Goal: Task Accomplishment & Management: Use online tool/utility

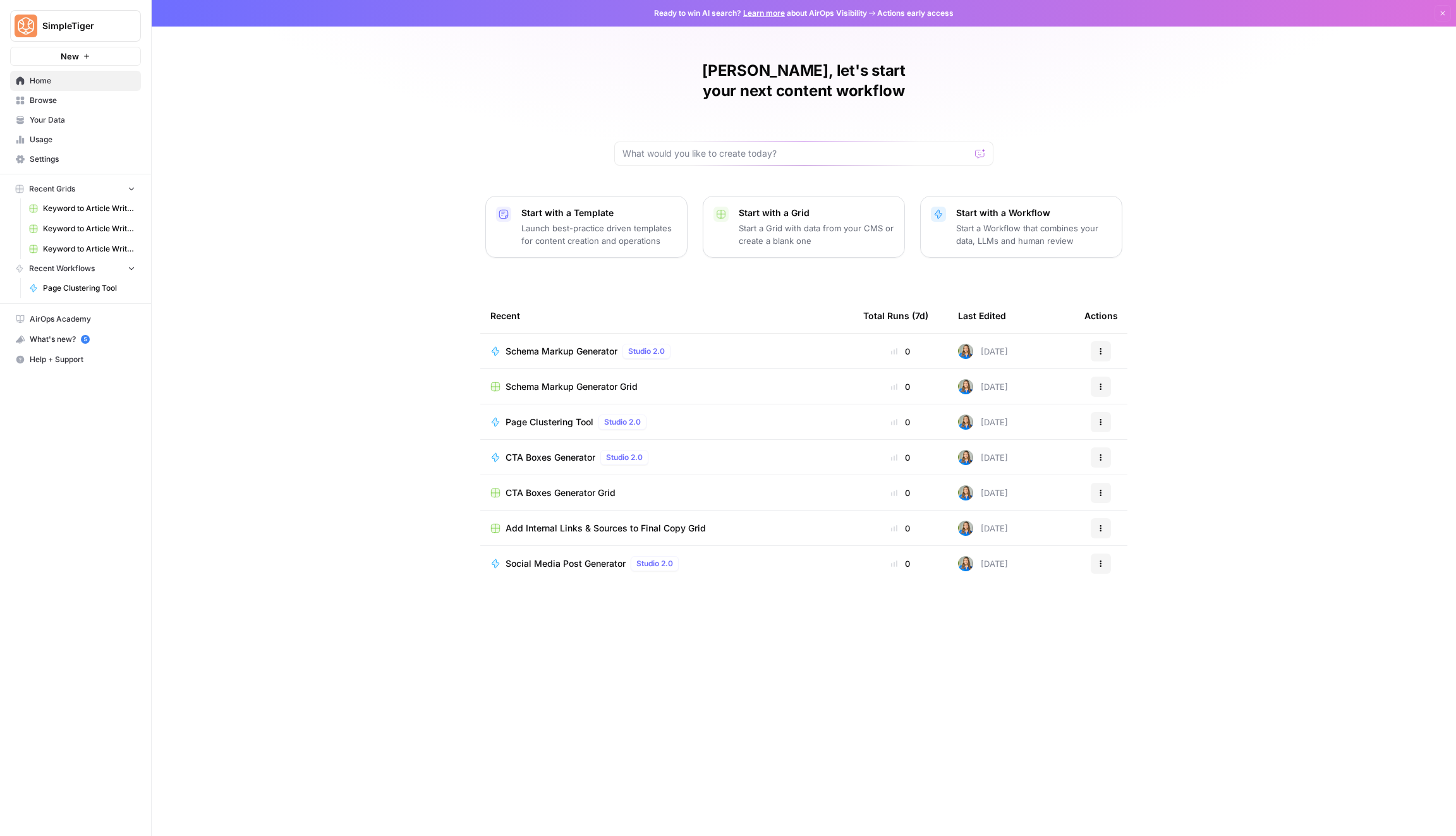
click at [724, 141] on div at bounding box center [803, 153] width 379 height 24
click at [586, 522] on span "Add Internal Links & Sources to Final Copy Grid" at bounding box center [605, 527] width 200 height 13
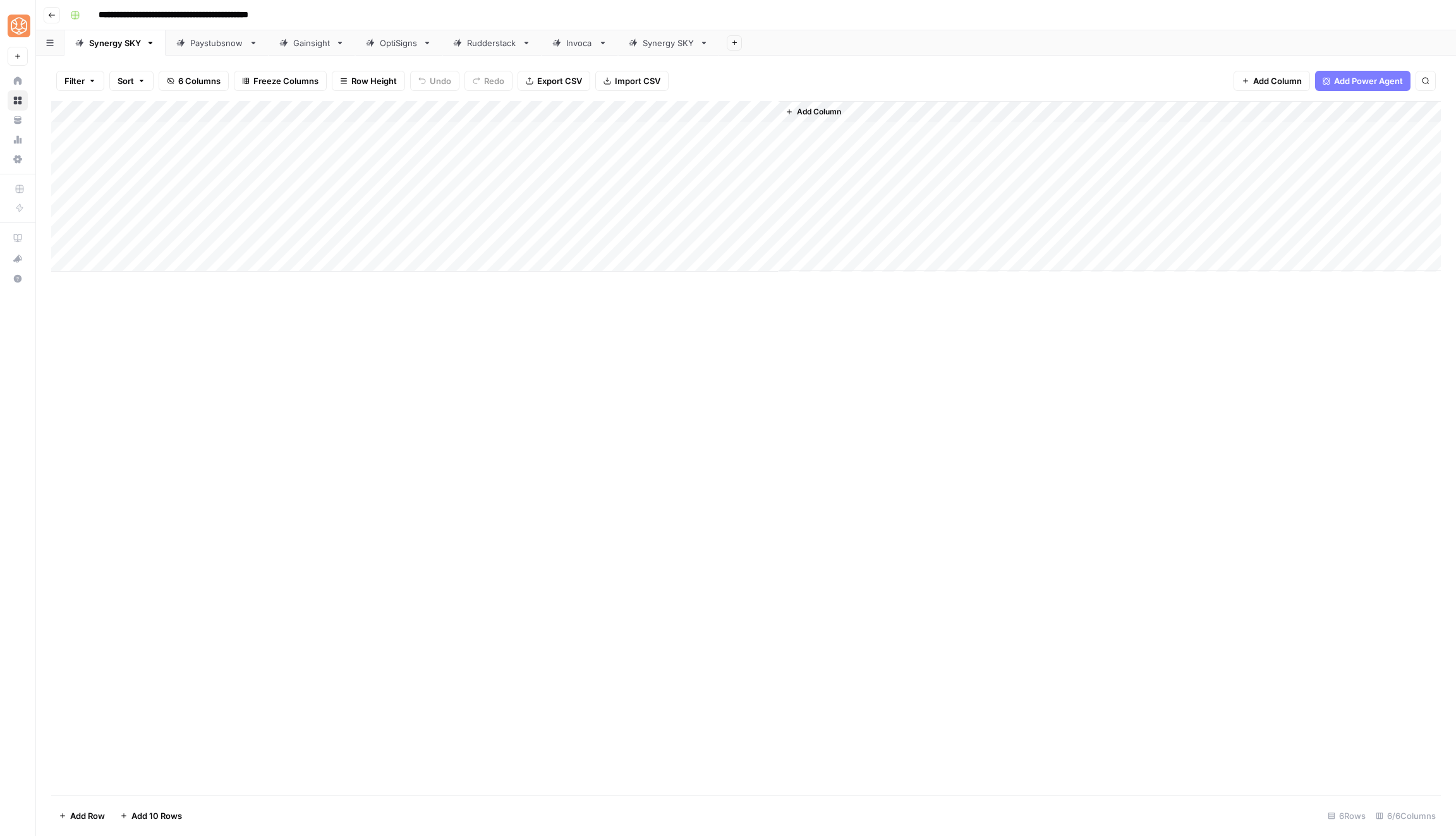
click at [687, 46] on div "Synergy SKY" at bounding box center [668, 42] width 52 height 13
click at [705, 46] on icon "button" at bounding box center [703, 43] width 8 height 8
click at [734, 84] on span "Duplicate Sheet" at bounding box center [753, 85] width 61 height 13
click at [751, 46] on div "Synergy SKY" at bounding box center [769, 42] width 52 height 13
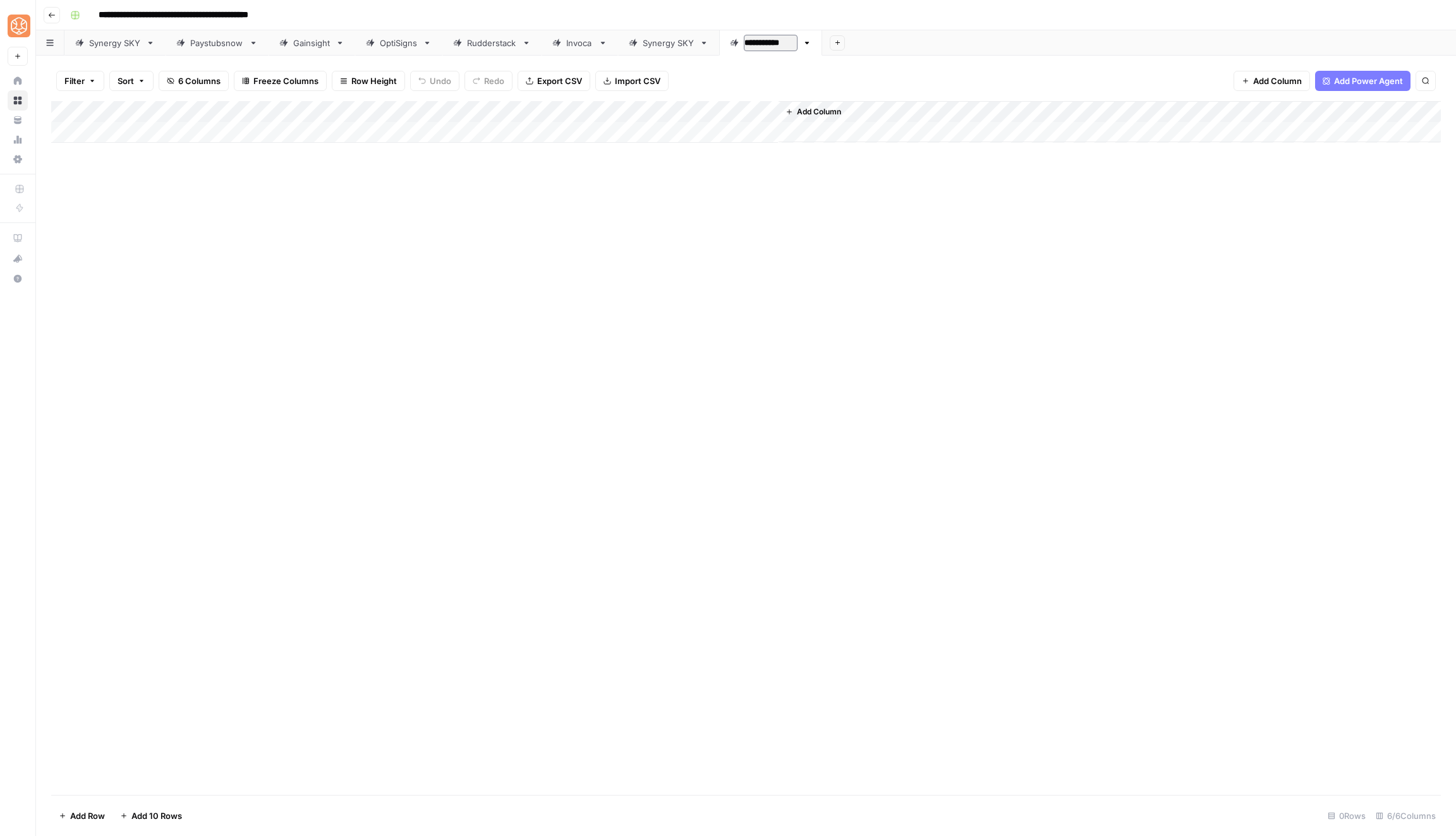
click at [751, 46] on input "**********" at bounding box center [771, 42] width 54 height 16
type input "**********"
click at [683, 44] on div "Synergy SKY" at bounding box center [668, 42] width 52 height 13
type input "**********"
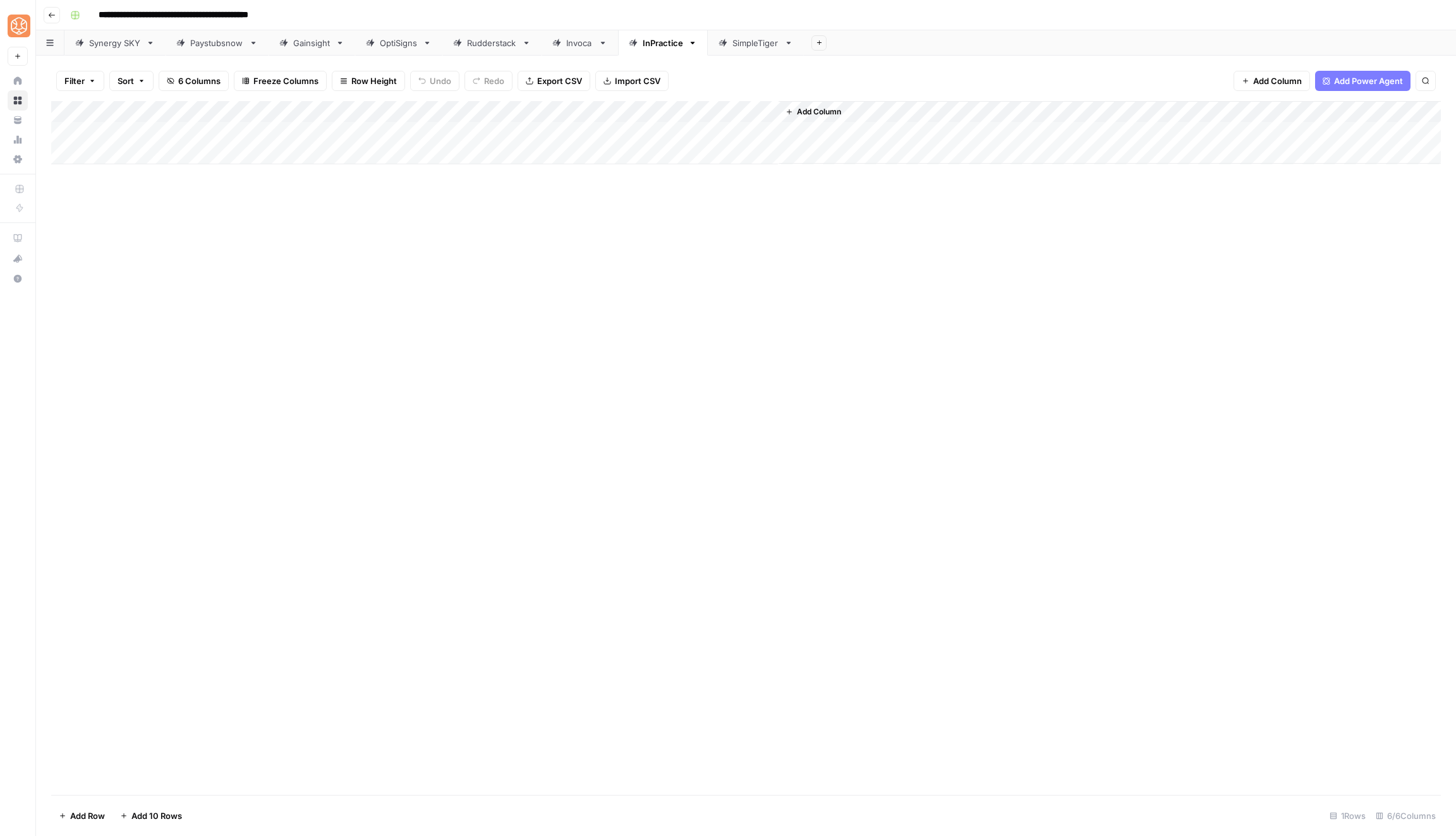
click at [742, 52] on link "SimpleTiger" at bounding box center [756, 43] width 96 height 25
click at [408, 109] on div "Add Column" at bounding box center [746, 122] width 1389 height 41
click at [399, 212] on span "Configure Inputs" at bounding box center [402, 217] width 111 height 13
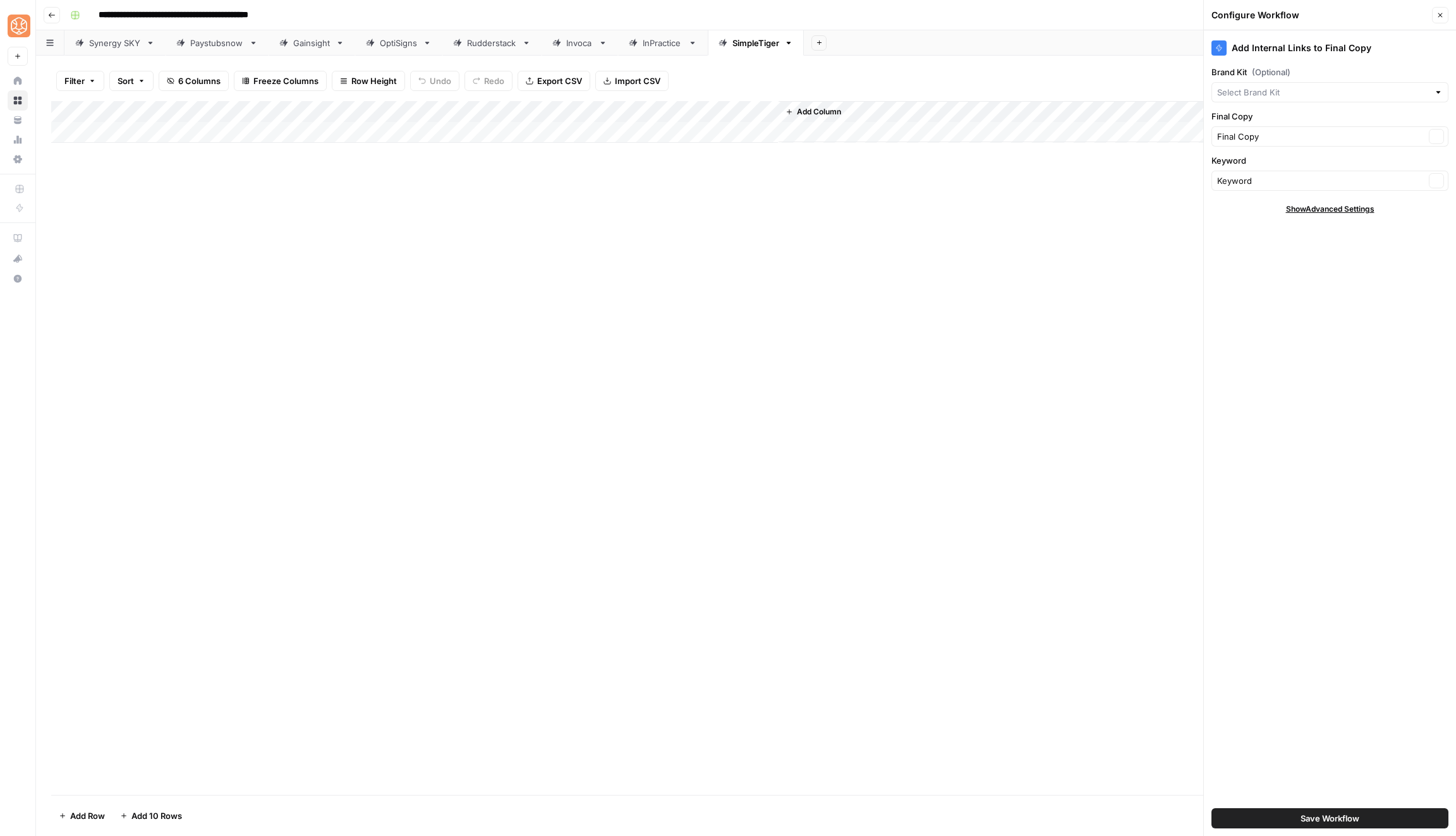
type input "InPractice"
click at [1249, 92] on input "Brand Kit (Optional)" at bounding box center [1321, 92] width 208 height 13
click at [1337, 118] on span "SimpleTiger" at bounding box center [1327, 121] width 211 height 13
type input "SimpleTiger"
click at [1305, 822] on span "Save Workflow" at bounding box center [1329, 817] width 58 height 13
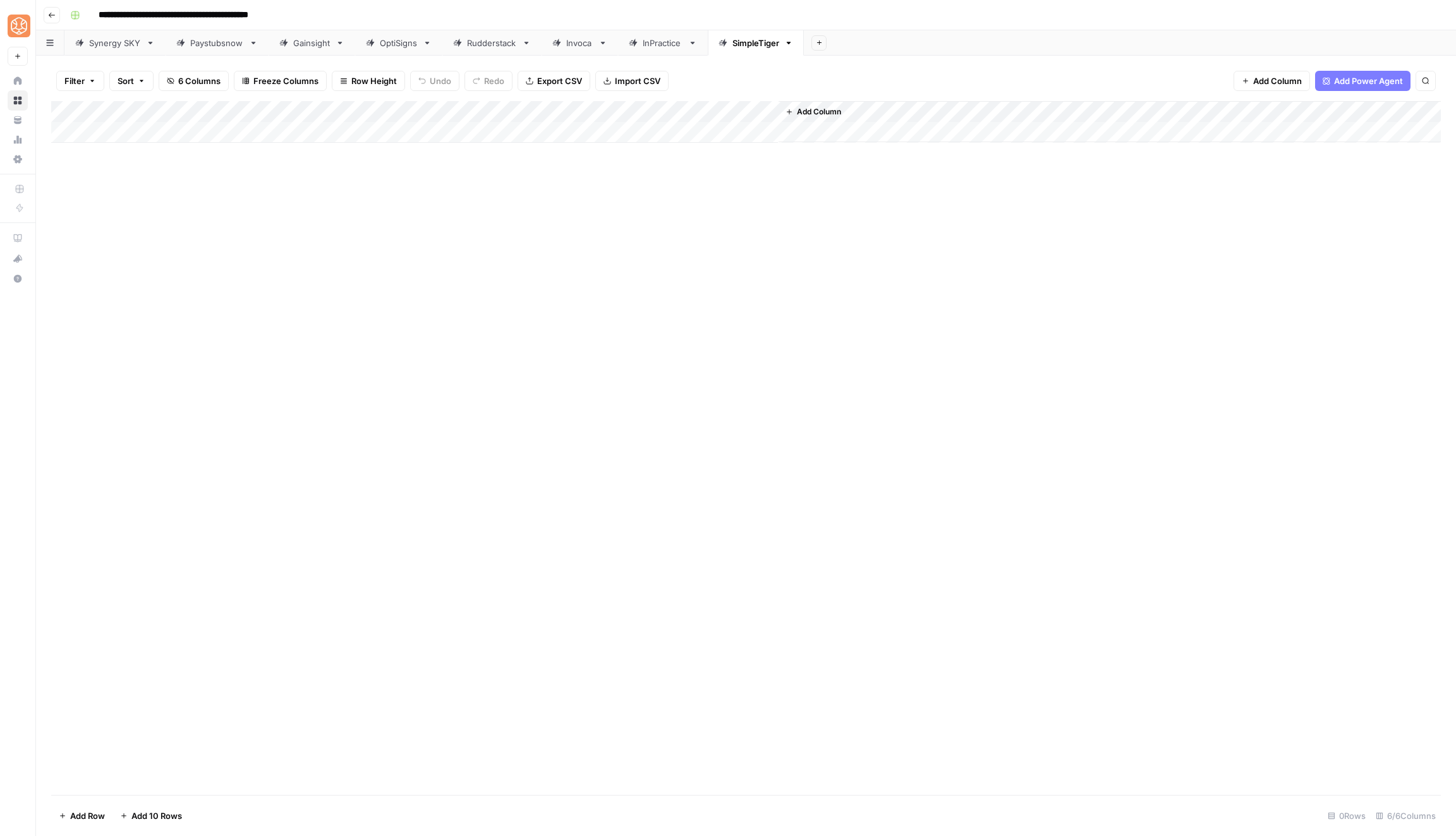
click at [641, 110] on div "Add Column" at bounding box center [746, 122] width 1389 height 41
click at [639, 211] on span "Configure Inputs" at bounding box center [630, 217] width 111 height 13
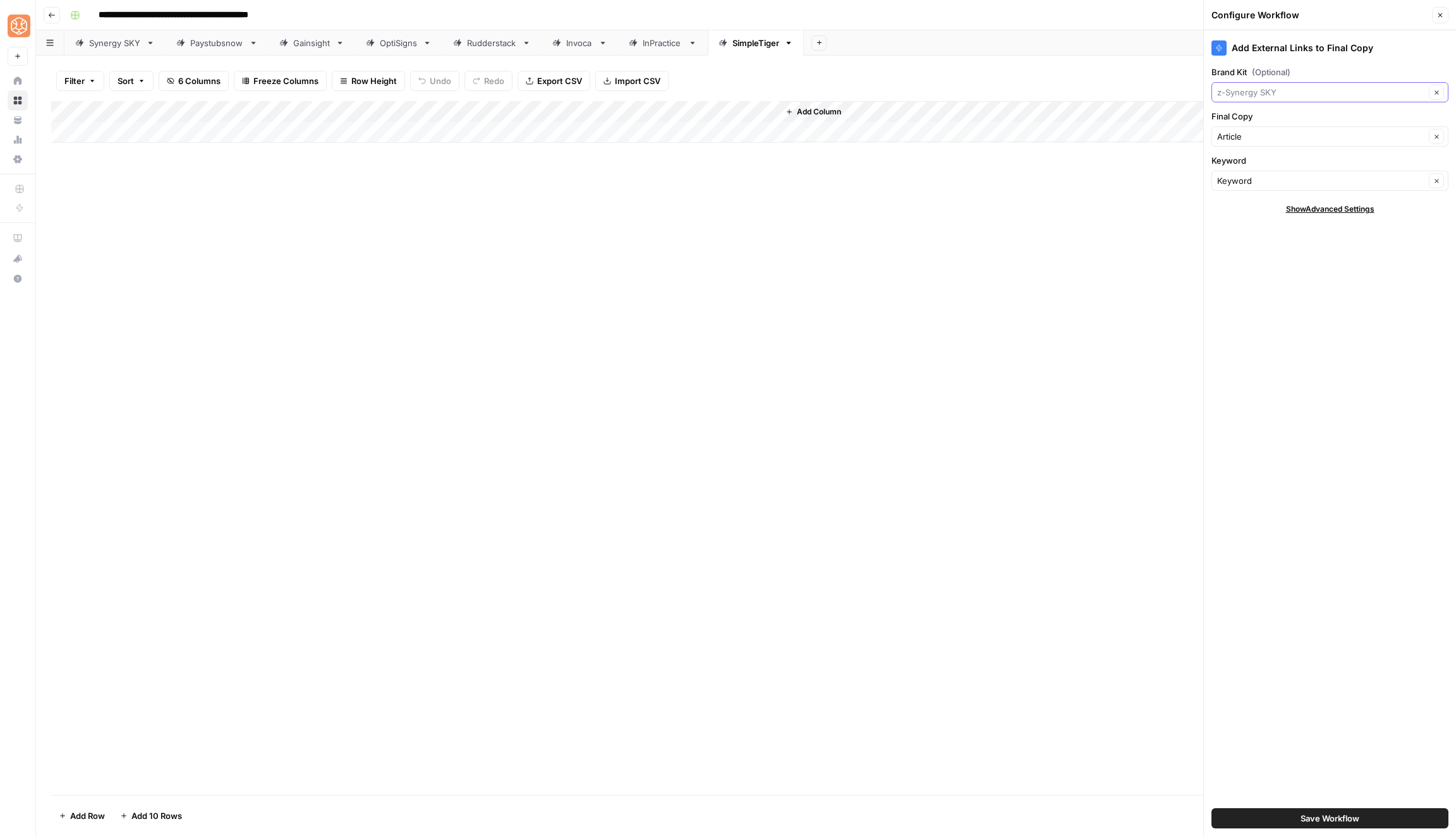
click at [1291, 90] on input "Brand Kit (Optional)" at bounding box center [1321, 92] width 208 height 13
click at [1286, 120] on span "SimpleTiger" at bounding box center [1327, 121] width 211 height 13
type input "SimpleTiger"
click at [1268, 811] on button "Save Workflow" at bounding box center [1330, 818] width 237 height 20
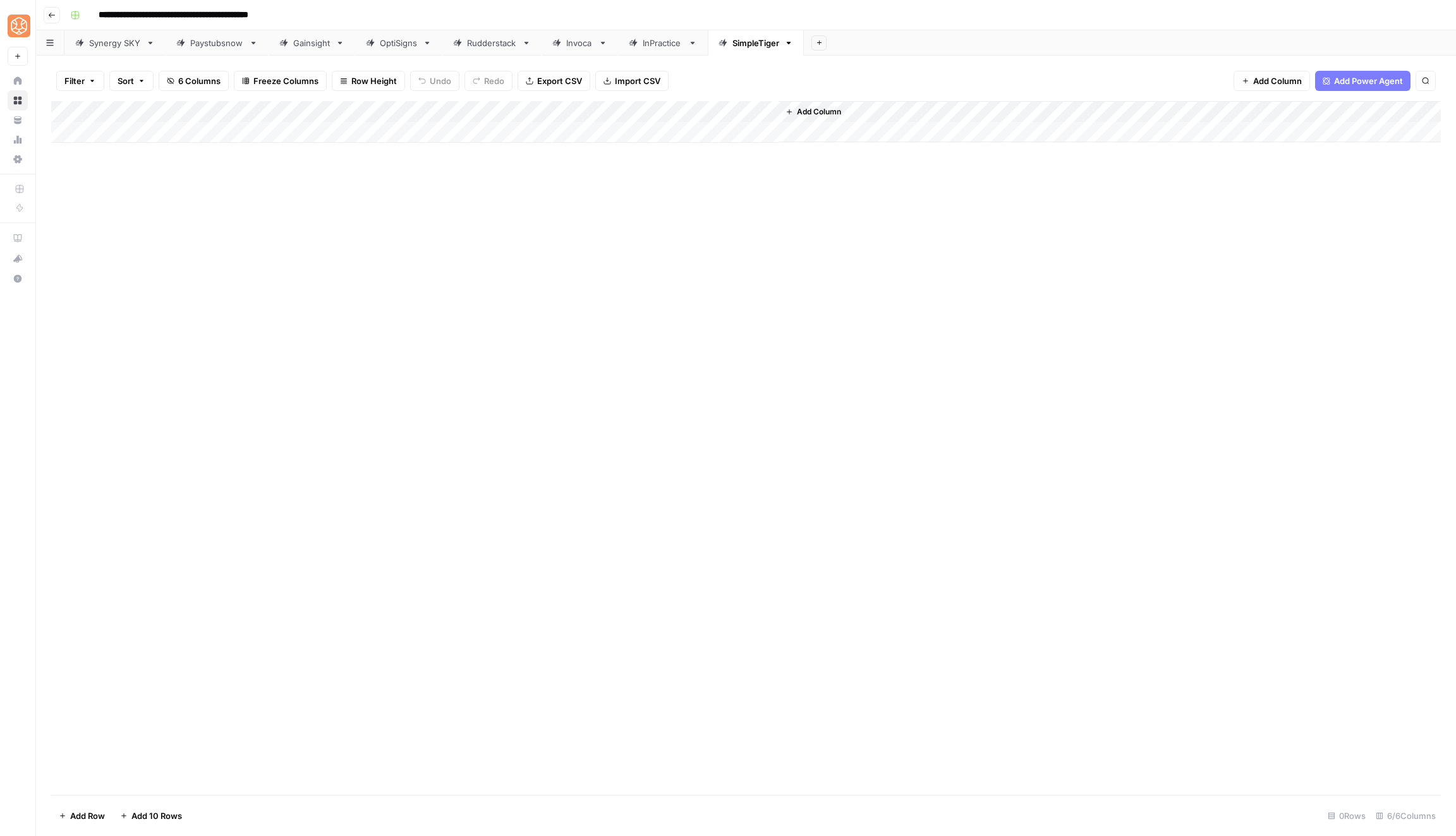
click at [117, 130] on div "Add Column" at bounding box center [746, 122] width 1389 height 41
click at [117, 130] on div "Add Column" at bounding box center [746, 133] width 1389 height 63
click at [839, 142] on div "New Text" at bounding box center [1092, 433] width 727 height 806
click at [927, 99] on div at bounding box center [1092, 423] width 419 height 745
click at [904, 63] on p at bounding box center [1092, 63] width 404 height 16
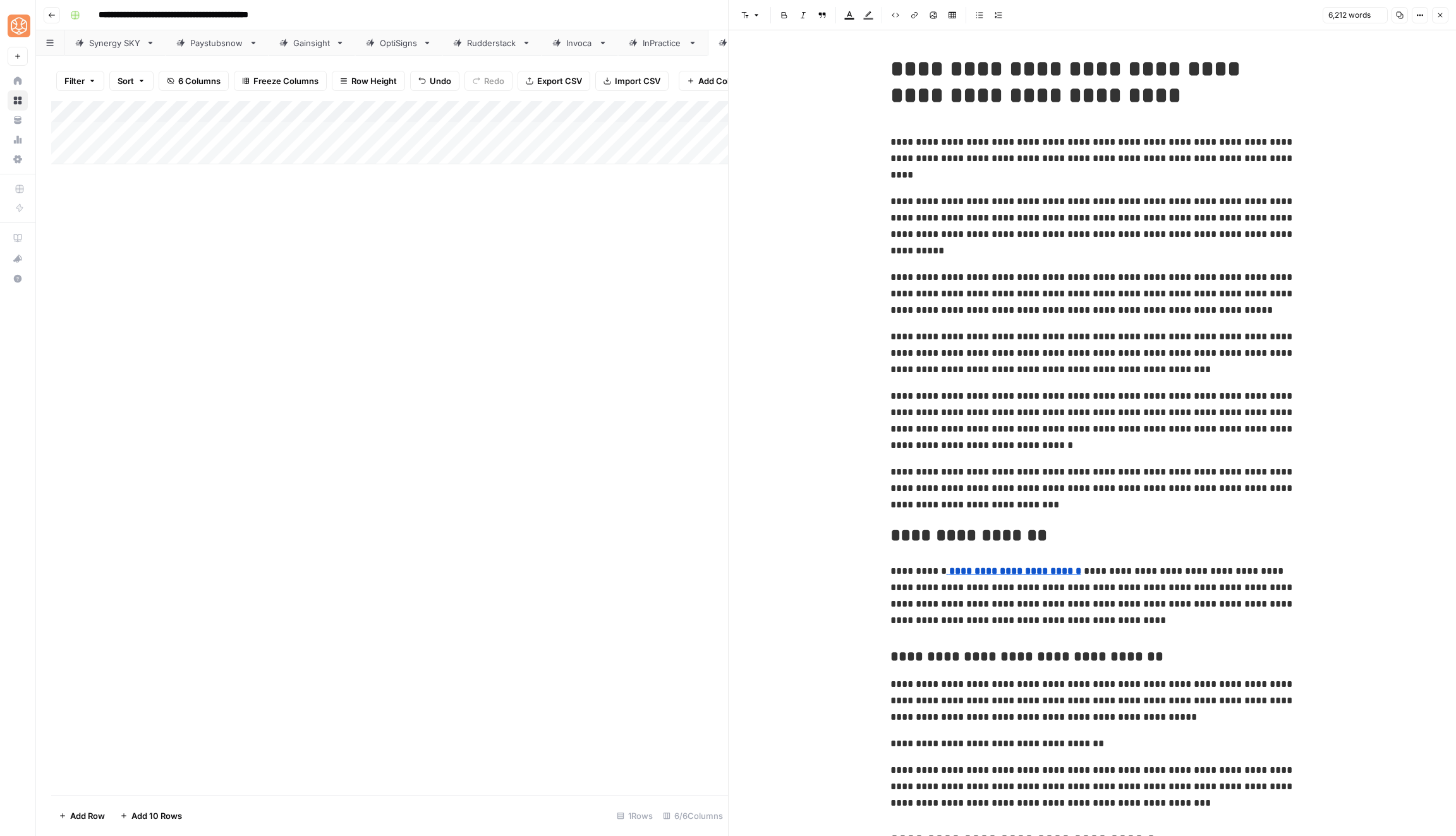
scroll to position [12984, 0]
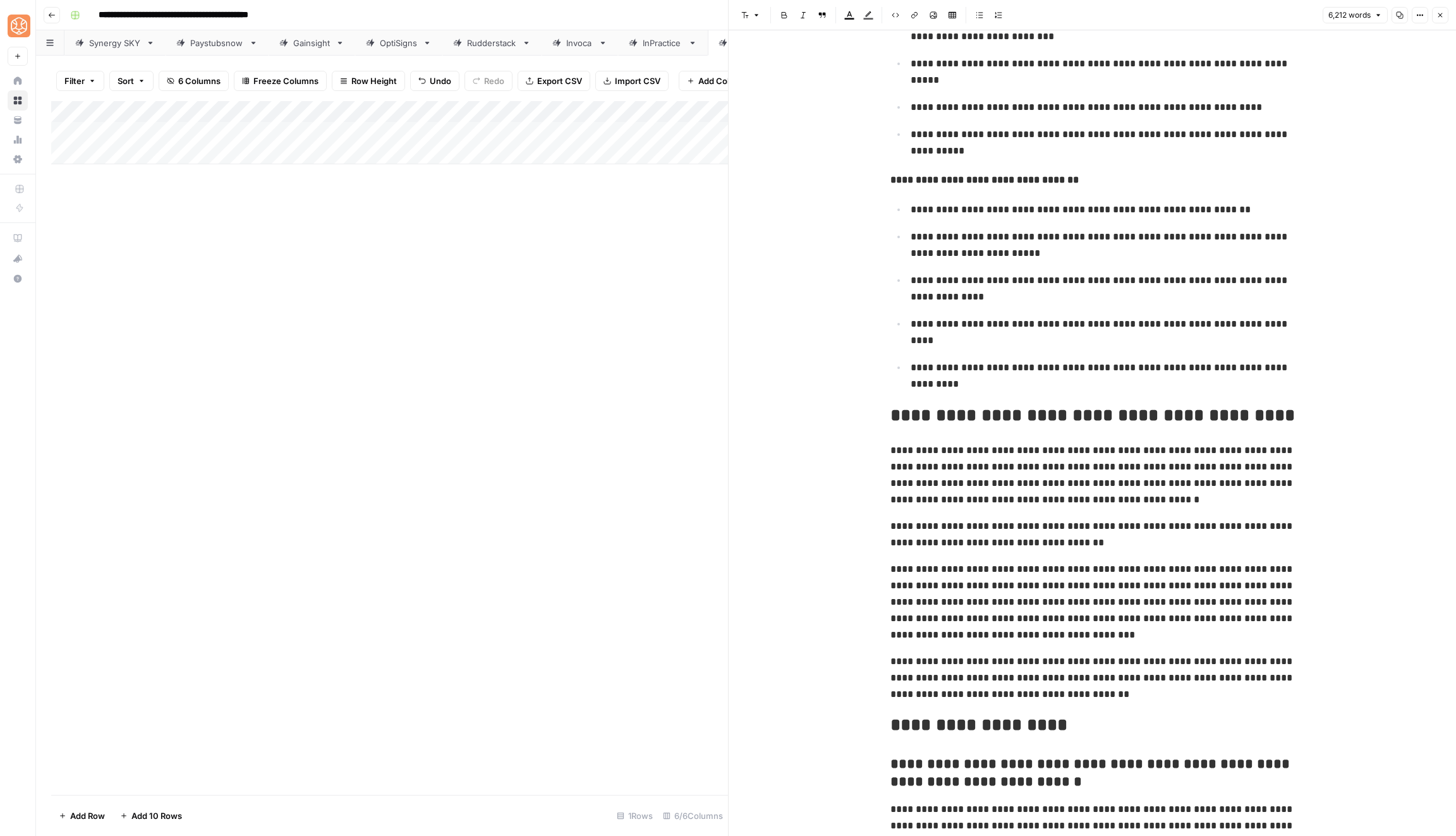
click at [264, 498] on div "Add Column" at bounding box center [390, 448] width 676 height 694
click at [234, 128] on div "Add Column" at bounding box center [390, 133] width 676 height 63
type textarea "********"
click at [346, 129] on div "Add Column" at bounding box center [390, 133] width 676 height 63
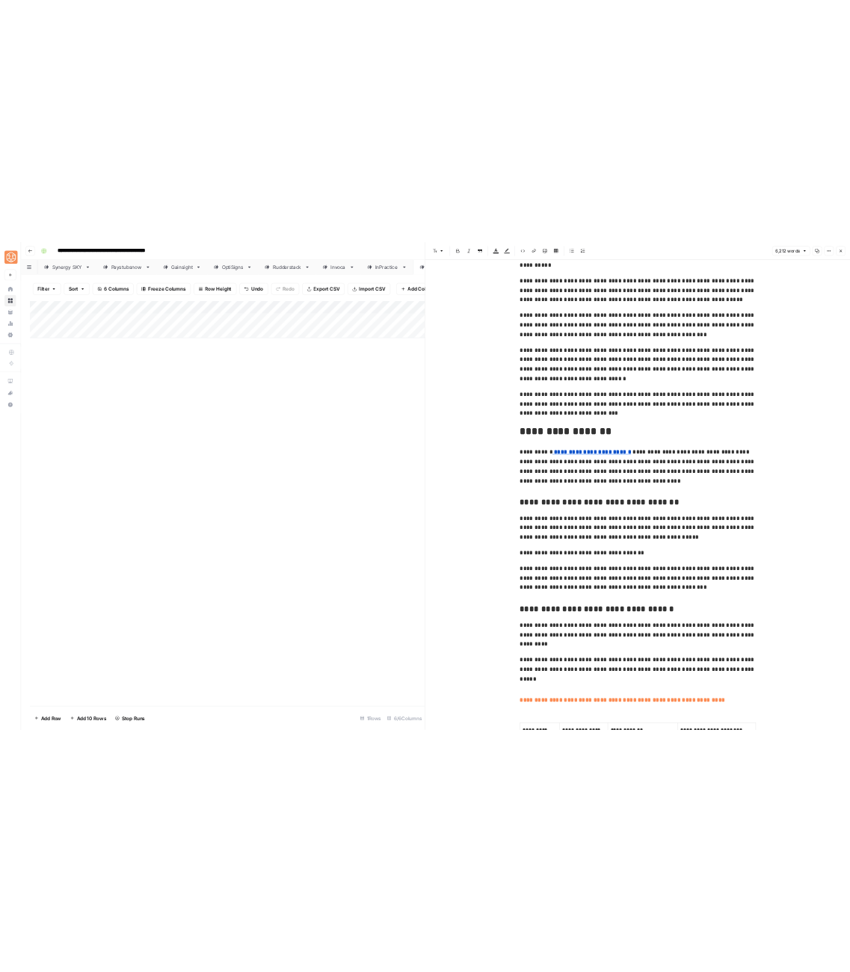
scroll to position [0, 0]
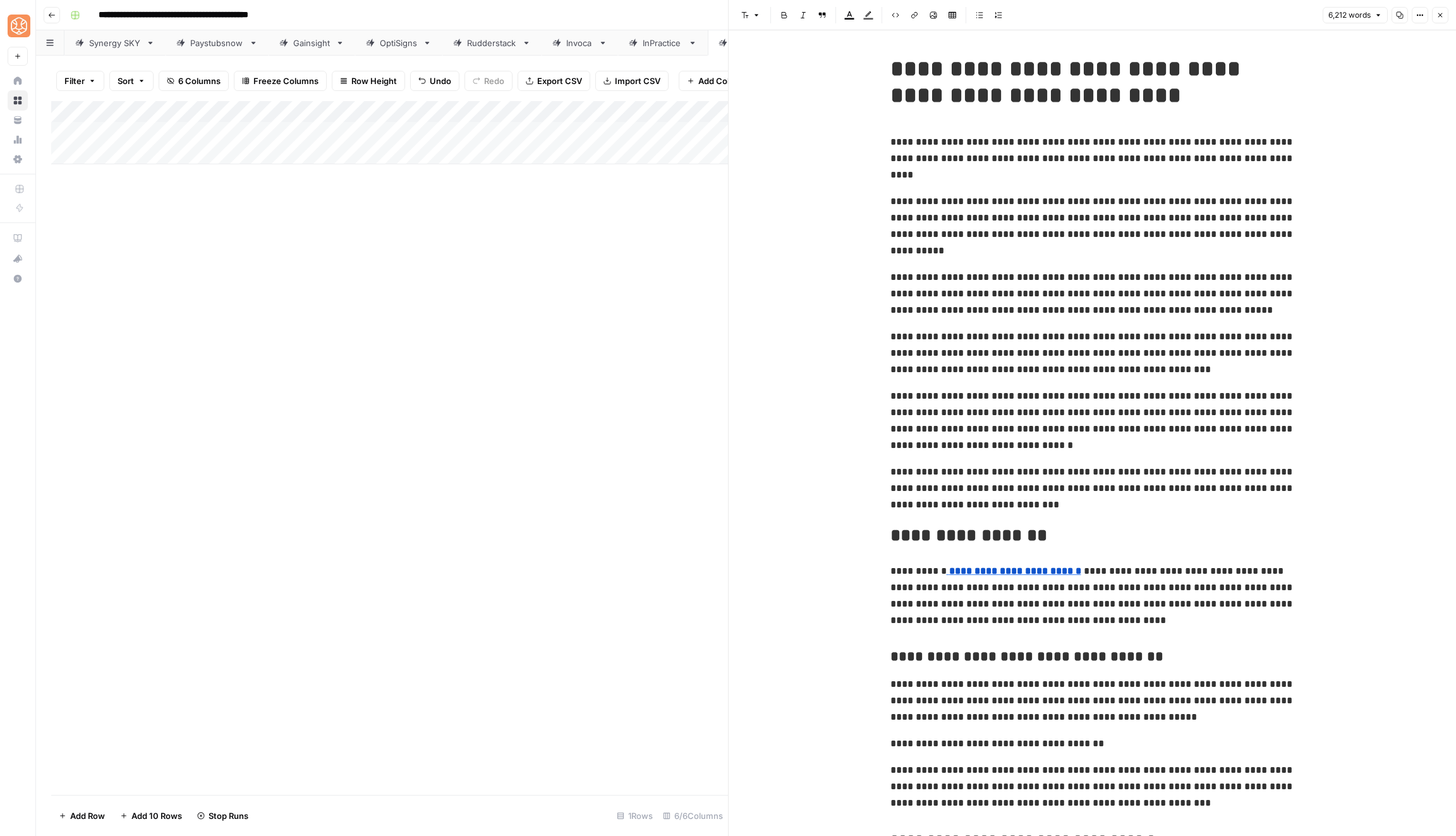
click at [1437, 14] on icon "button" at bounding box center [1440, 14] width 8 height 8
